Goal: Register for event/course

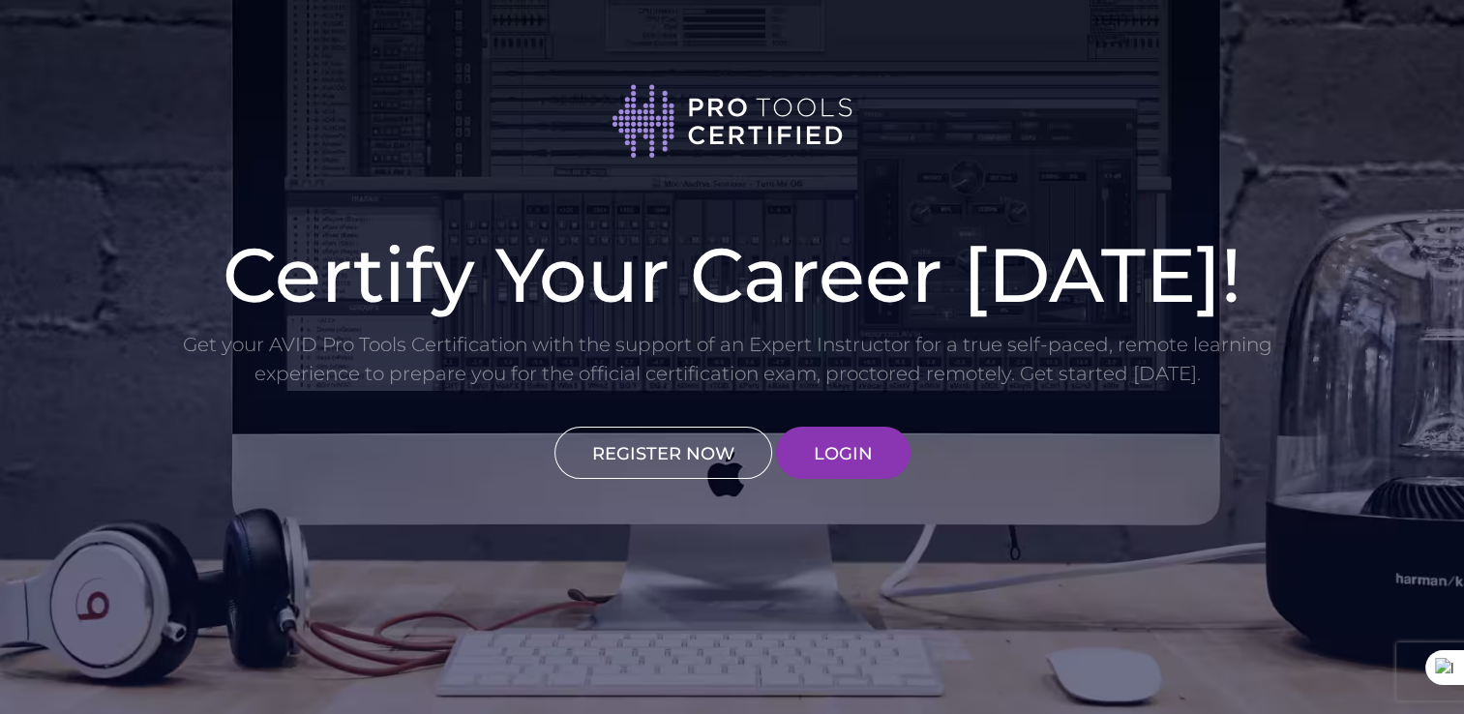
click at [691, 457] on link "REGISTER NOW" at bounding box center [663, 453] width 218 height 52
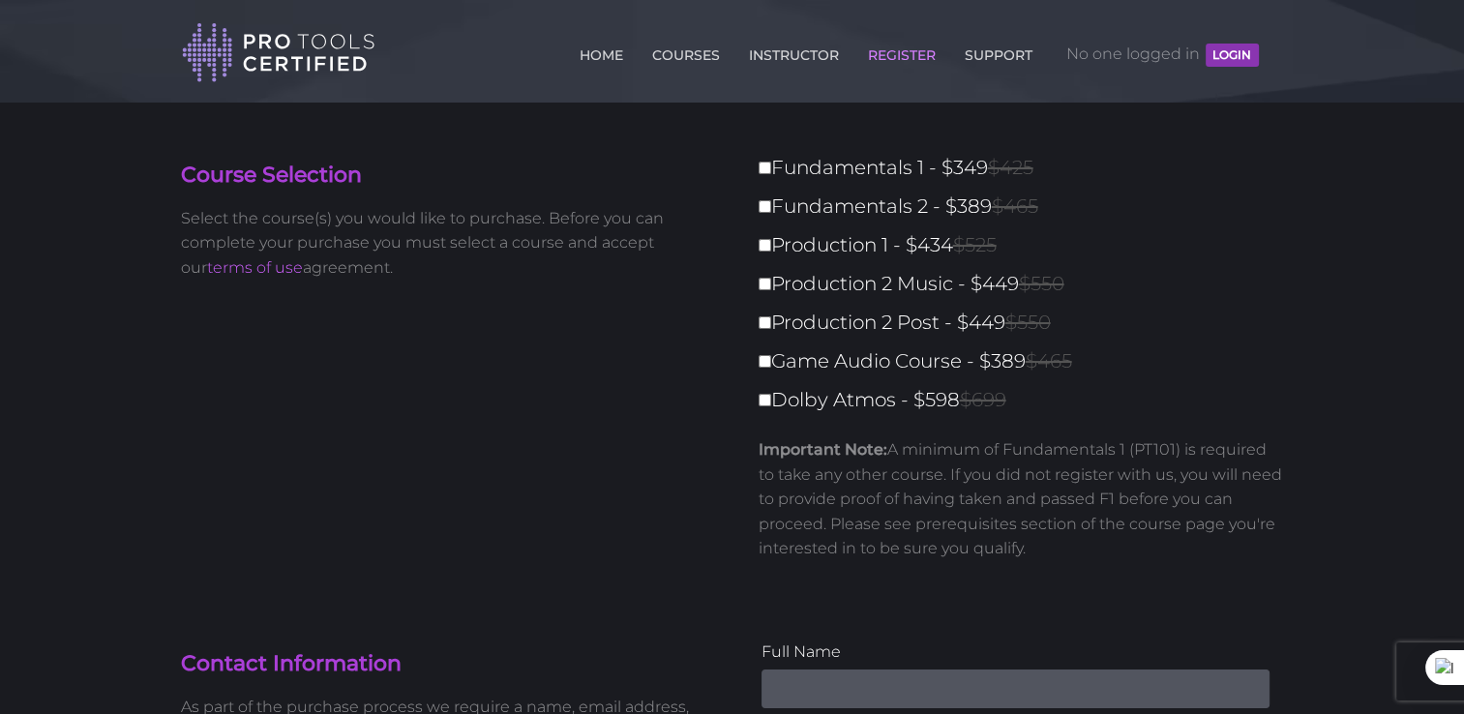
click at [756, 168] on div "Fundamentals 1 - $349 $425 Fundamentals 2 - $389 $465 Production 1 - $434 $525 …" at bounding box center [1015, 364] width 537 height 426
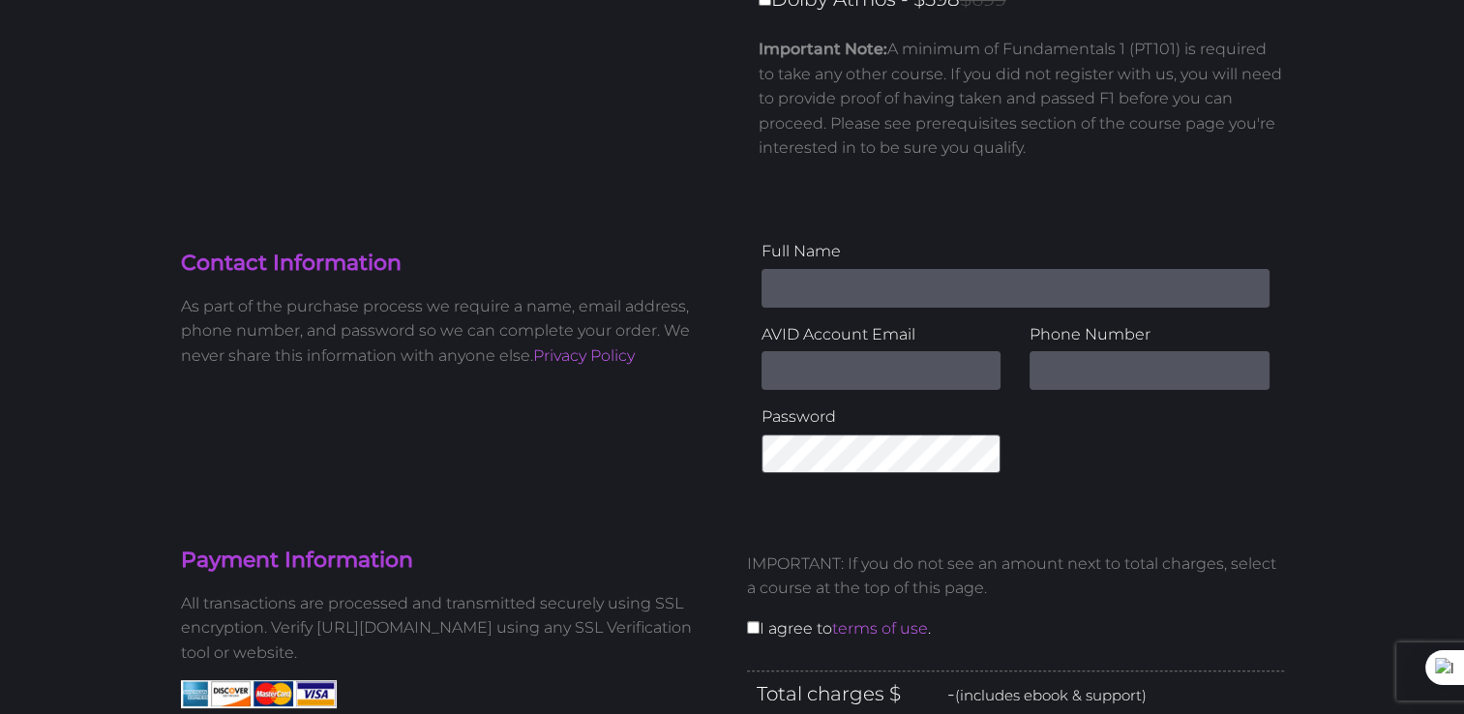
scroll to position [484, 0]
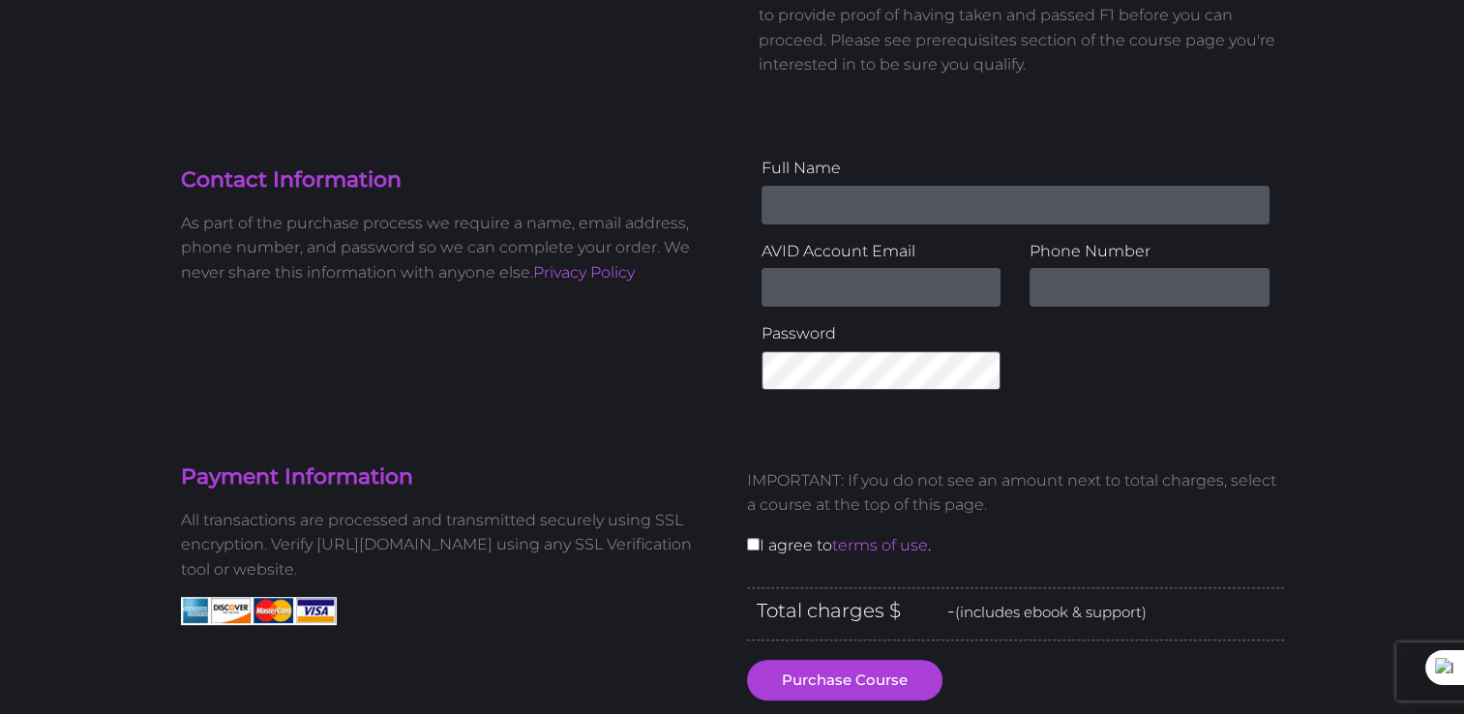
click at [875, 194] on input "Name" at bounding box center [1015, 205] width 508 height 39
type input "Dominic Andrews"
type input "audioalchemytt@gmail.com"
type input "8684834324"
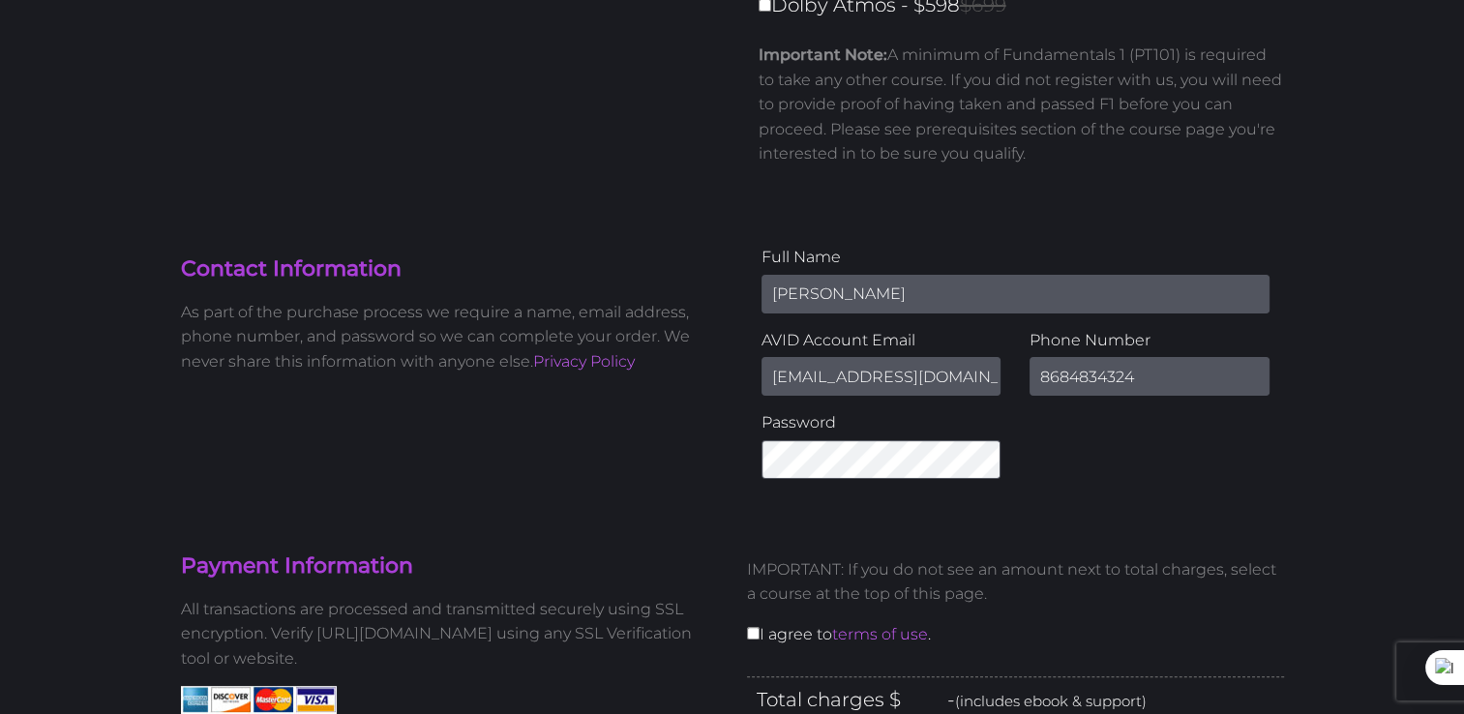
scroll to position [580, 0]
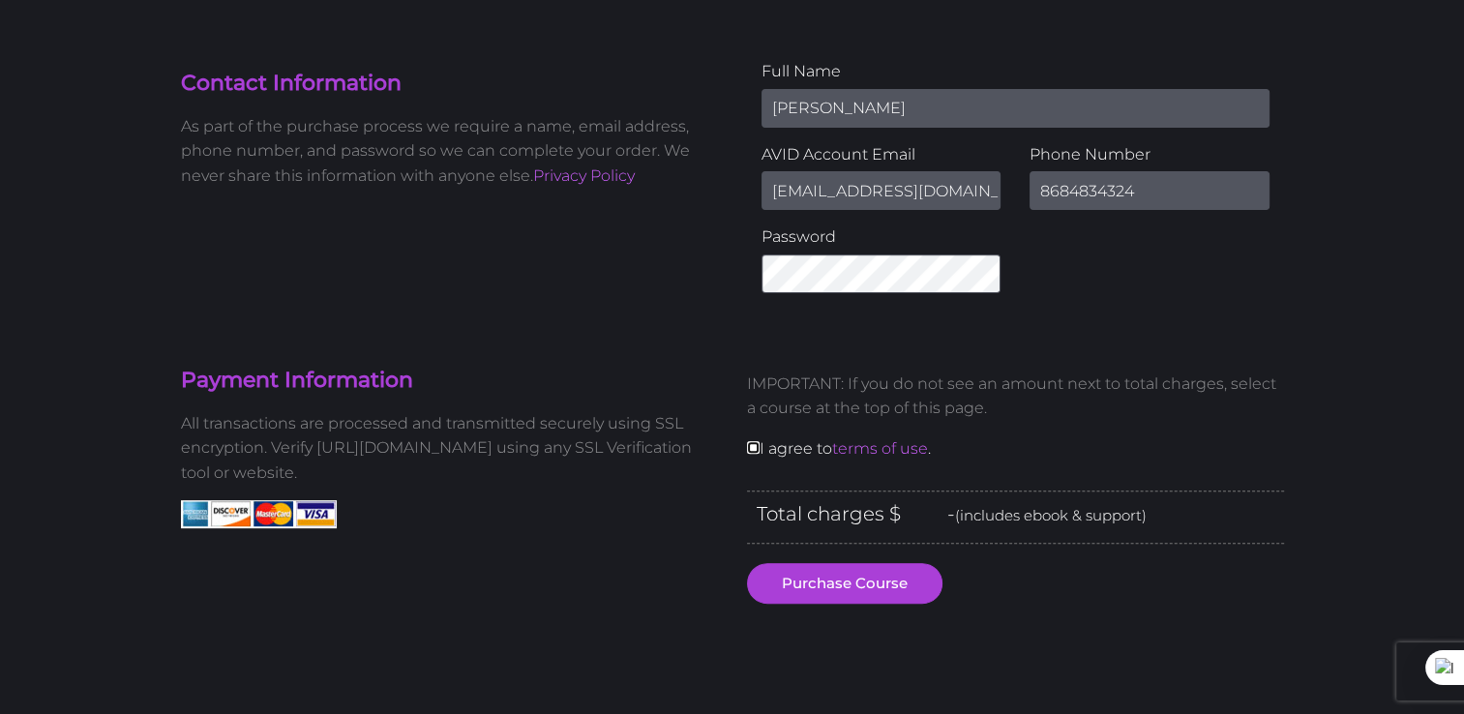
click at [755, 449] on input "checkbox" at bounding box center [753, 447] width 13 height 13
checkbox input "true"
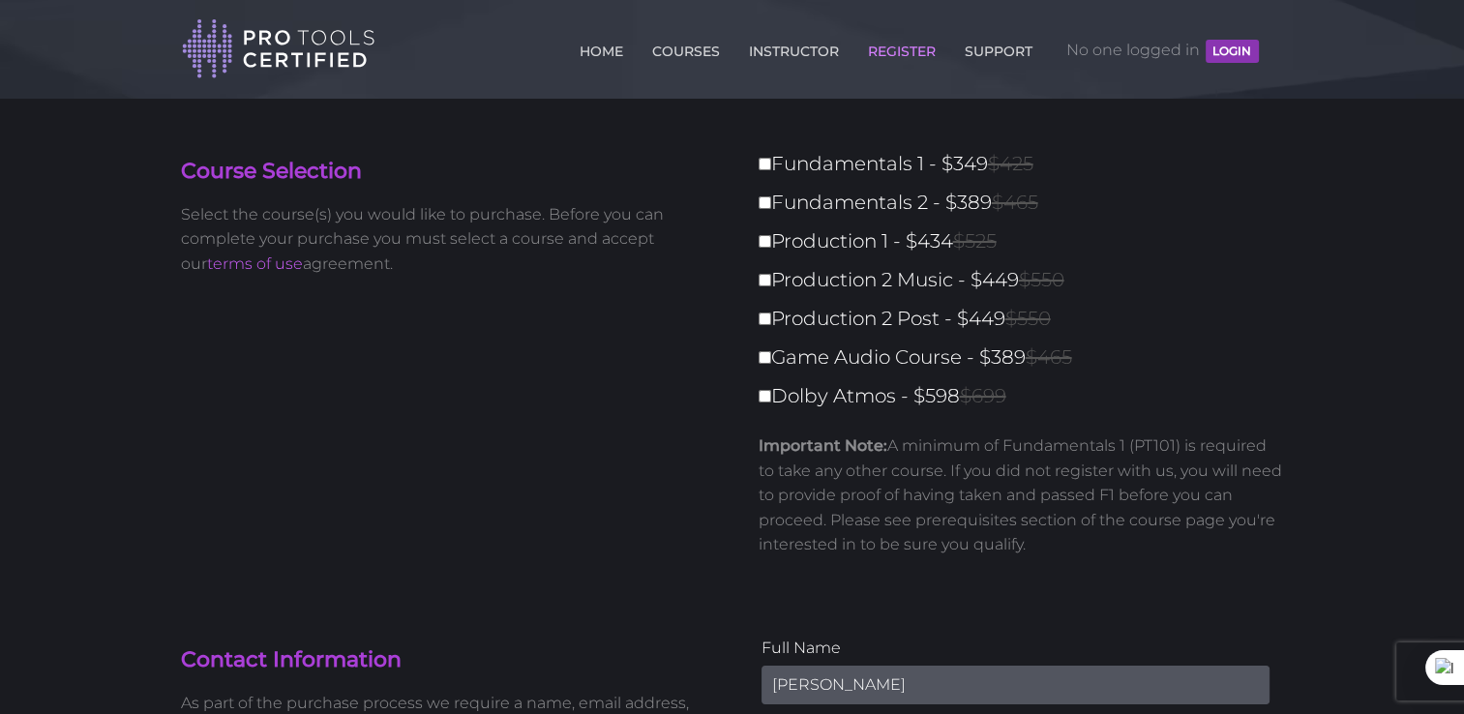
scroll to position [0, 0]
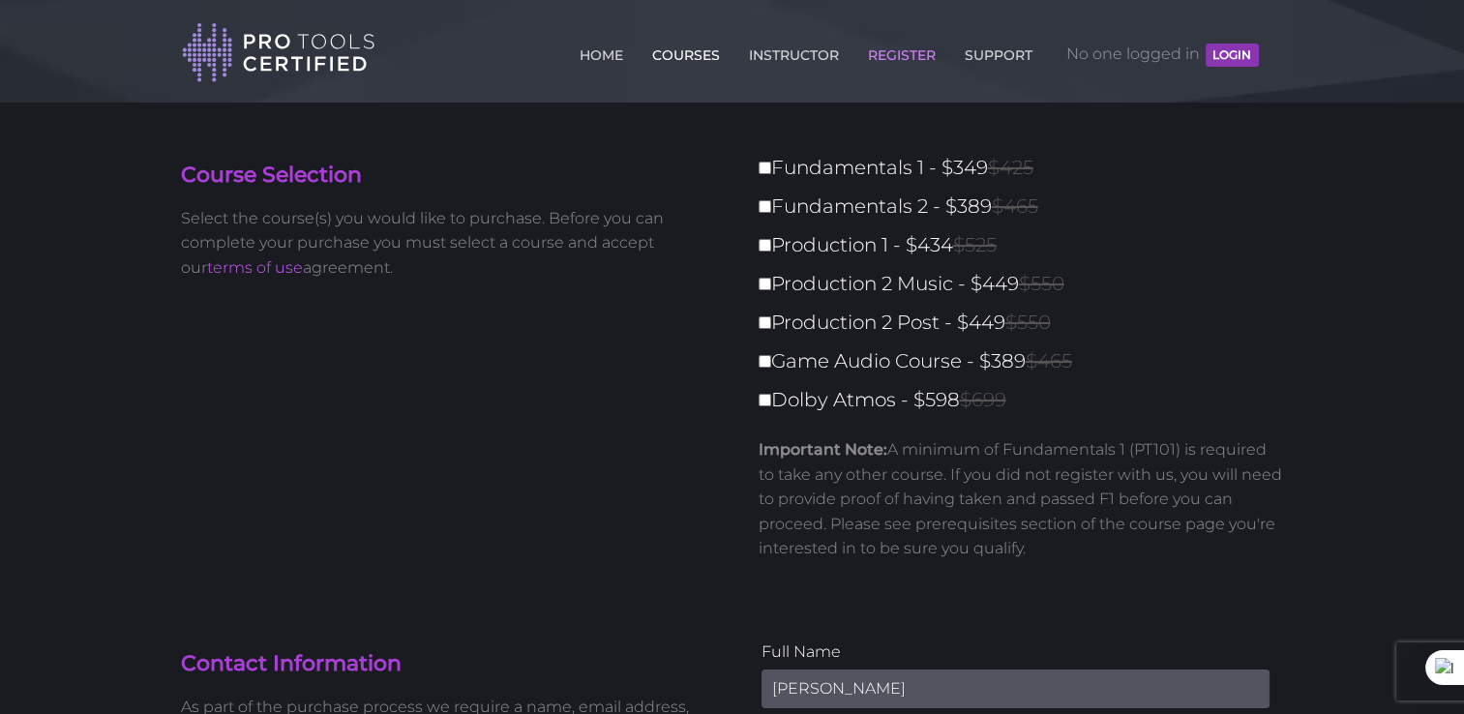
click at [686, 48] on link "COURSES" at bounding box center [685, 51] width 77 height 31
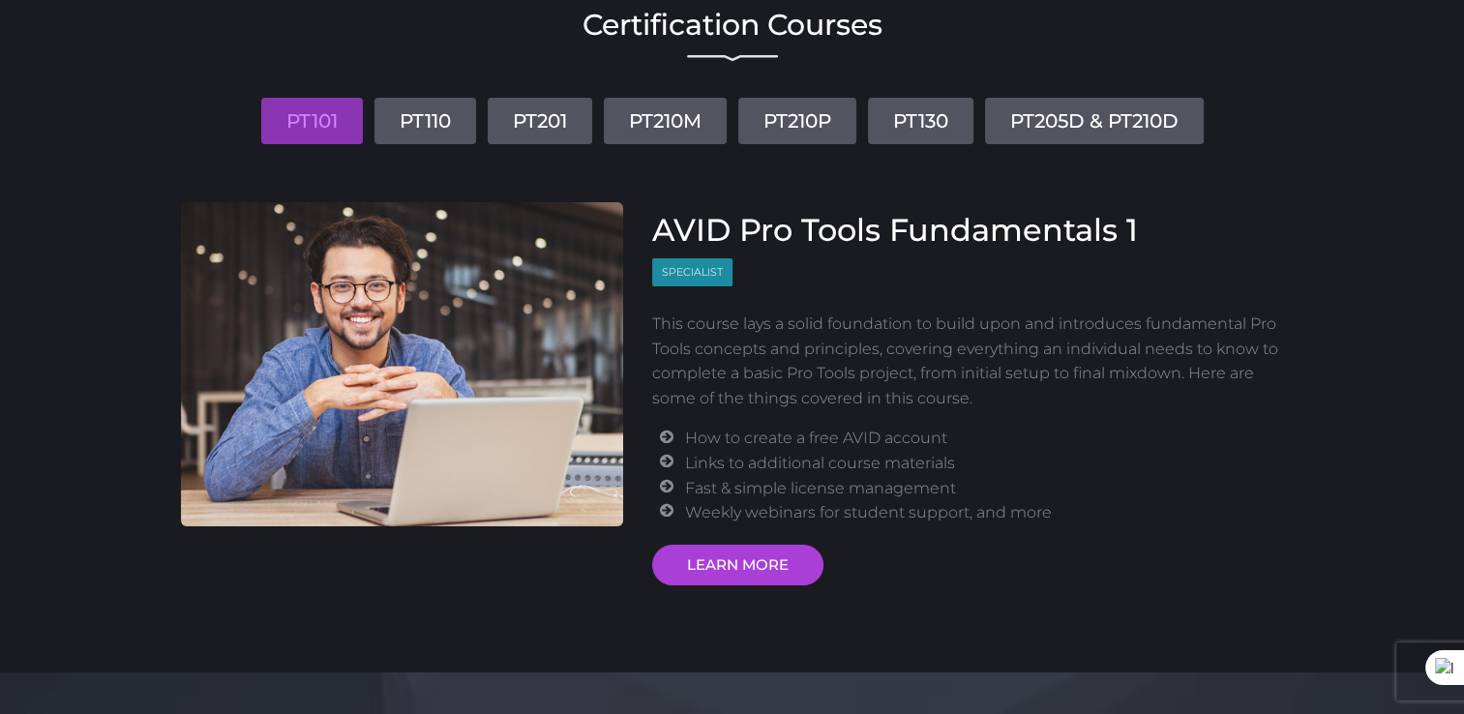
scroll to position [193, 0]
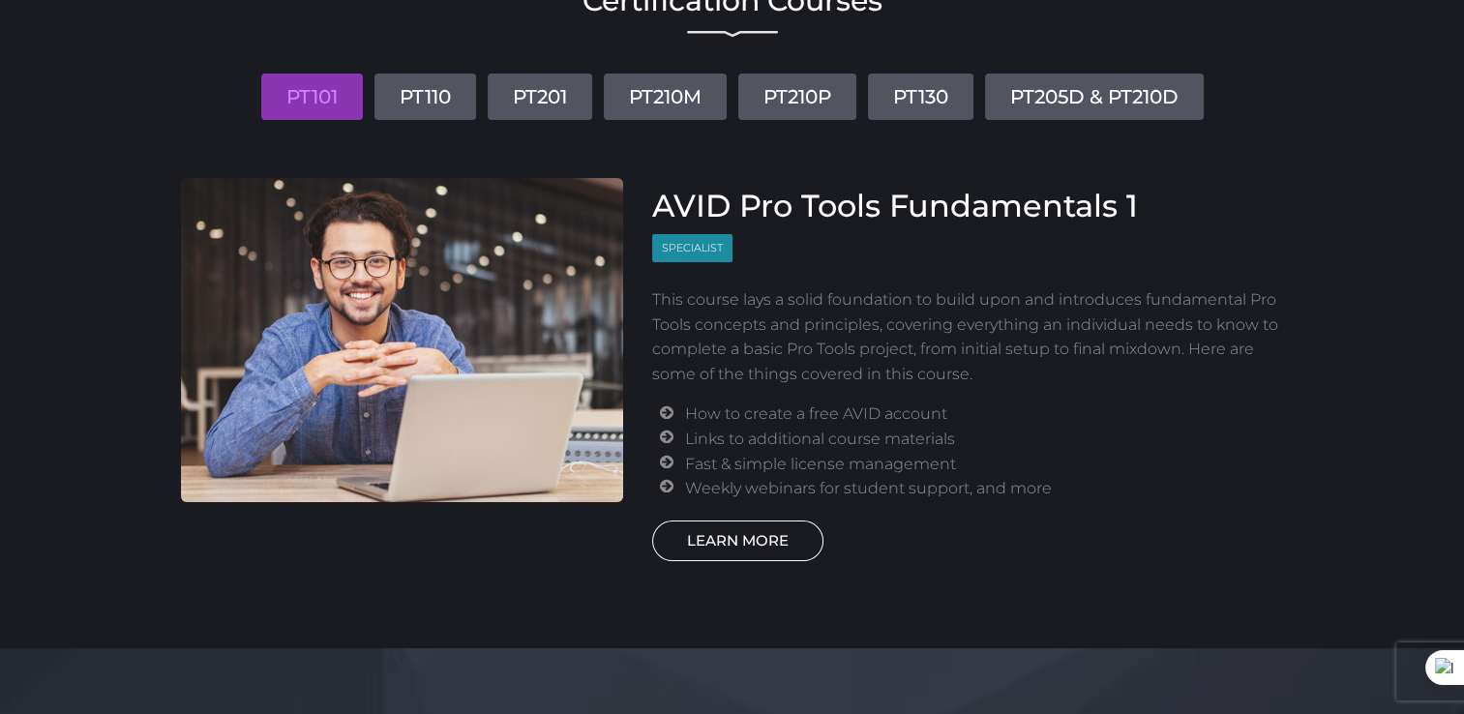
click at [768, 543] on link "LEARN MORE" at bounding box center [737, 540] width 171 height 41
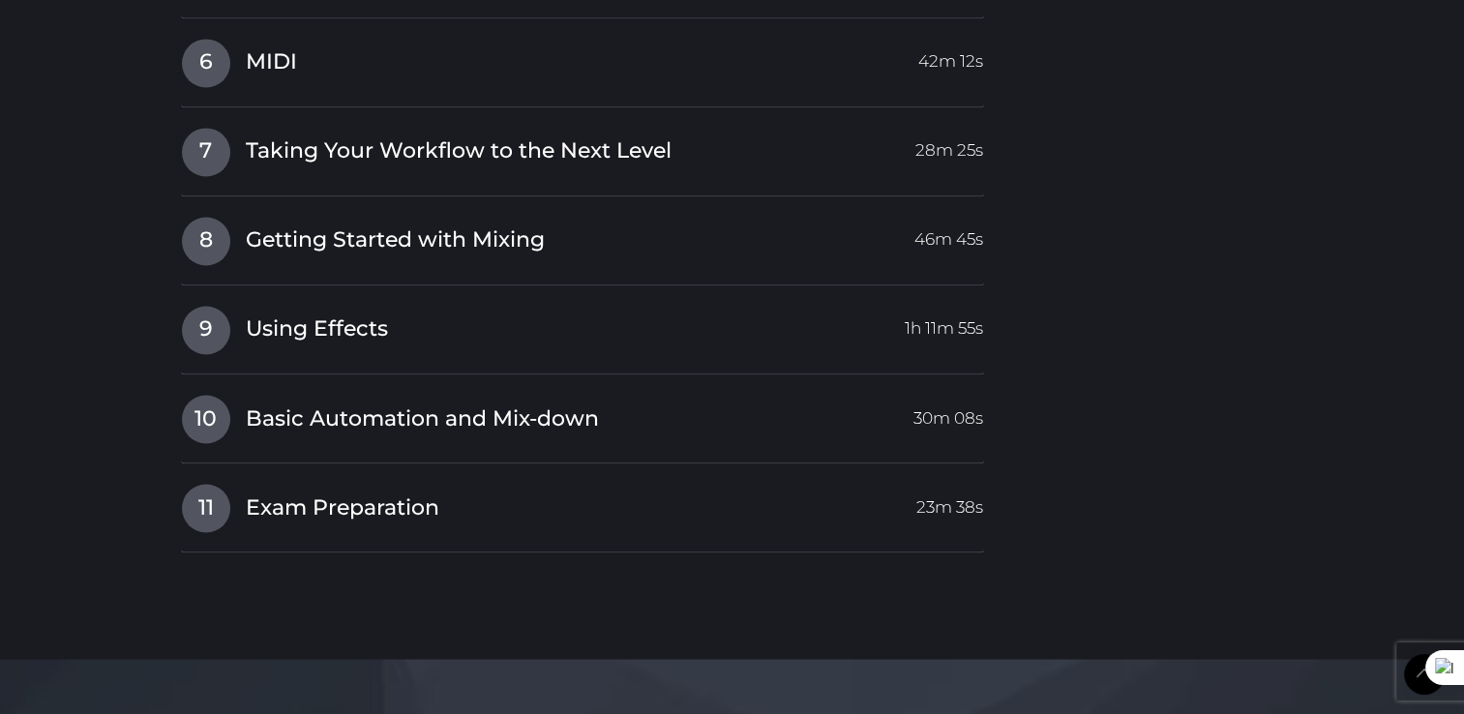
scroll to position [3386, 0]
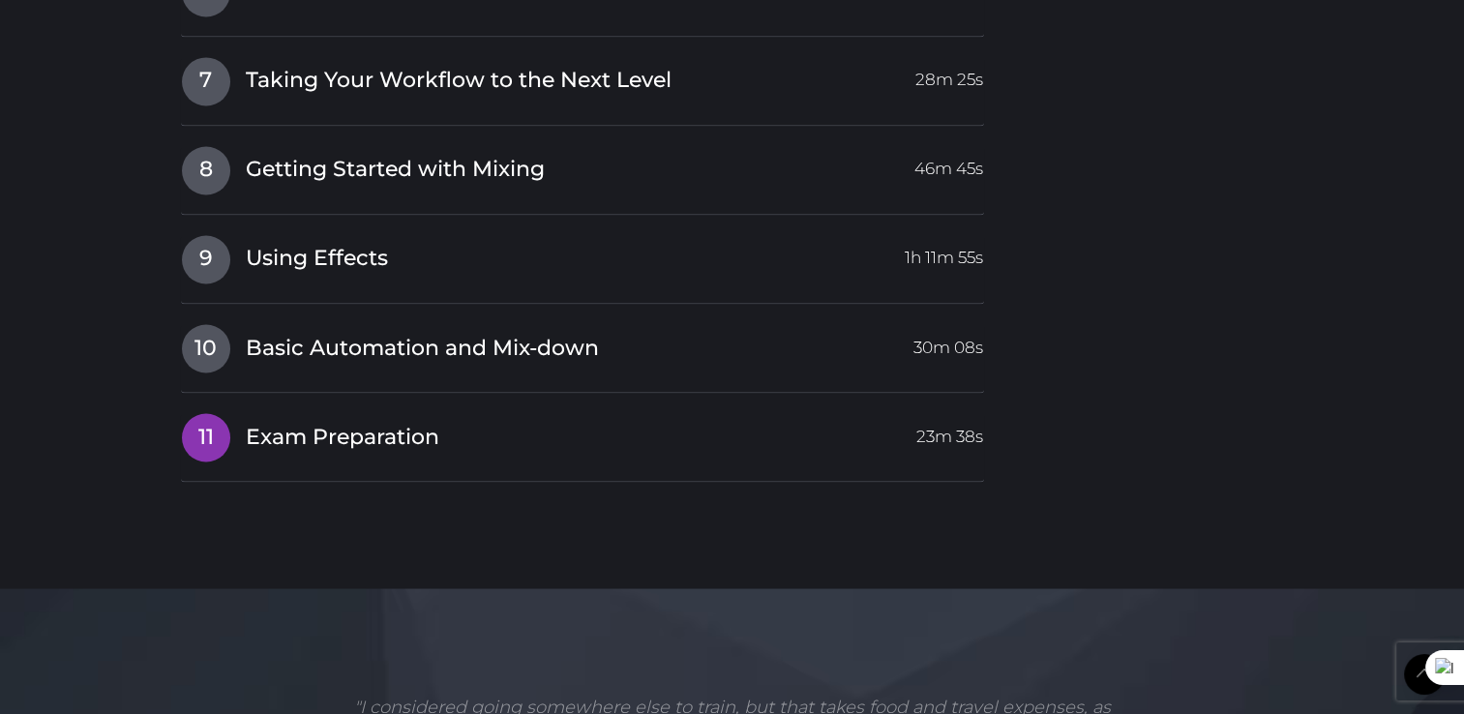
click at [353, 435] on span "Exam Preparation" at bounding box center [342, 437] width 193 height 30
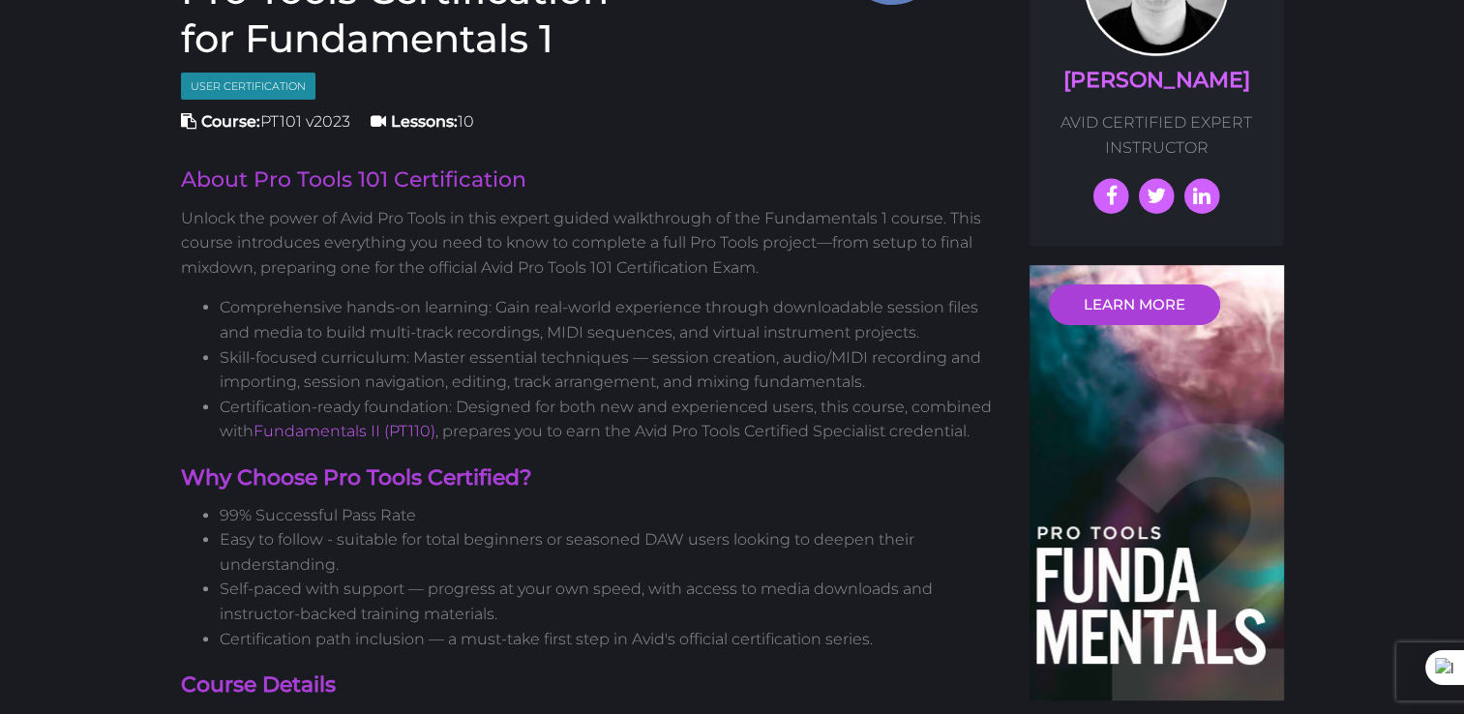
scroll to position [356, 0]
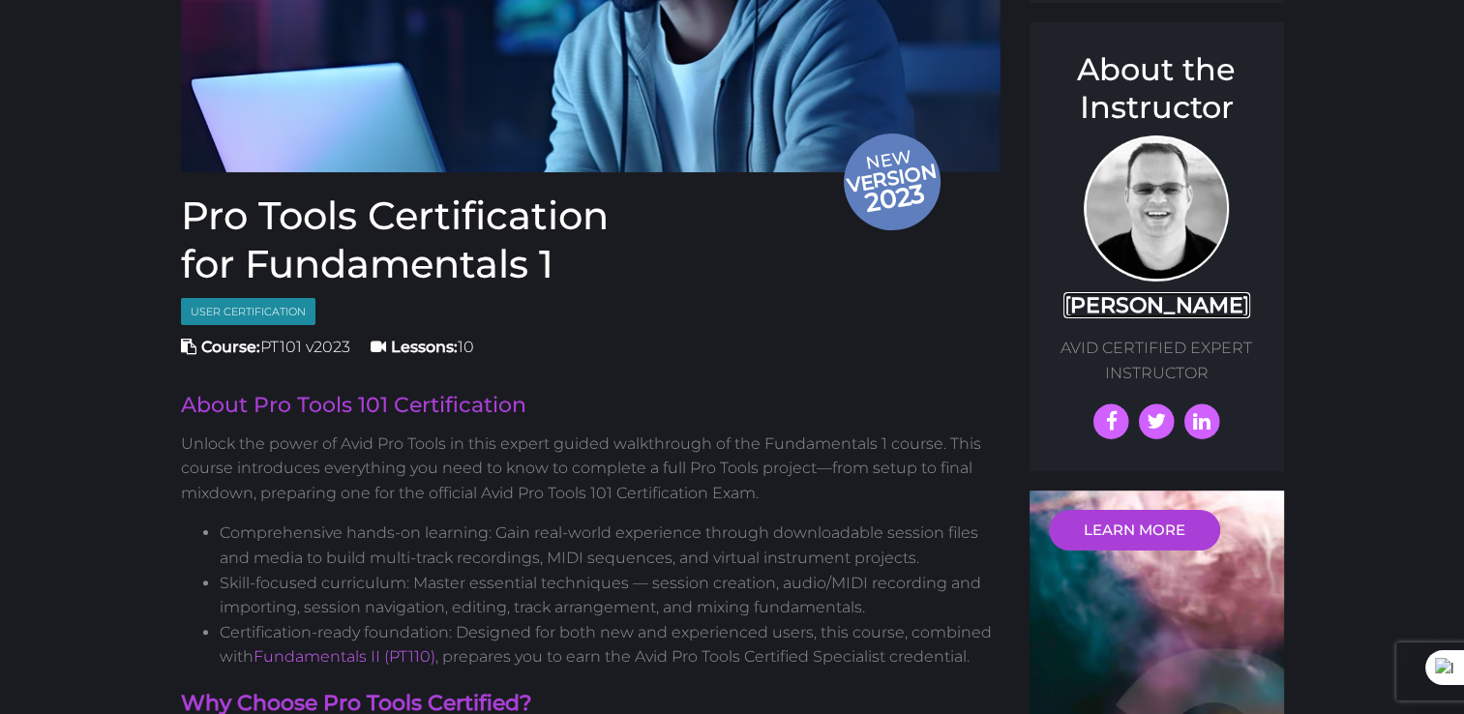
click at [1143, 315] on link "[PERSON_NAME]" at bounding box center [1156, 305] width 187 height 26
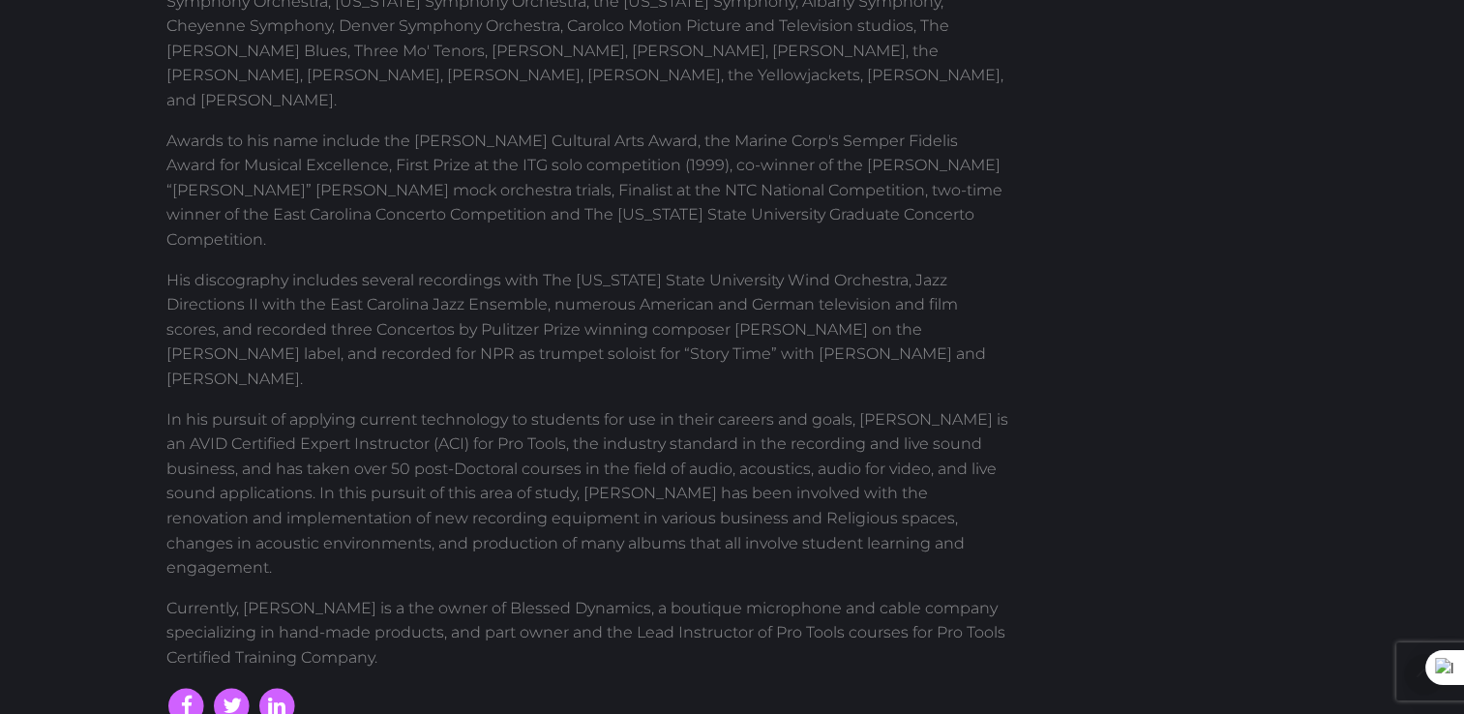
scroll to position [967, 0]
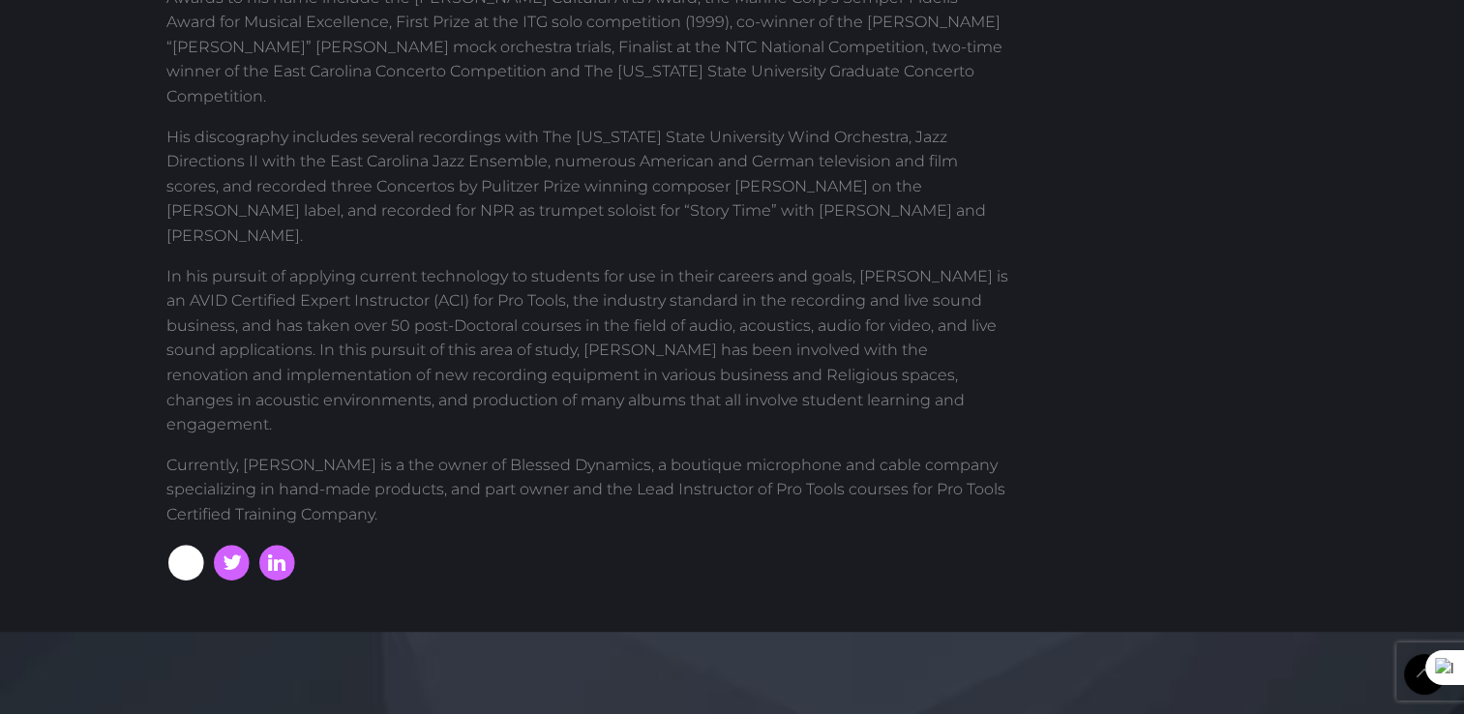
click at [192, 543] on icon at bounding box center [187, 564] width 42 height 42
